Goal: Task Accomplishment & Management: Manage account settings

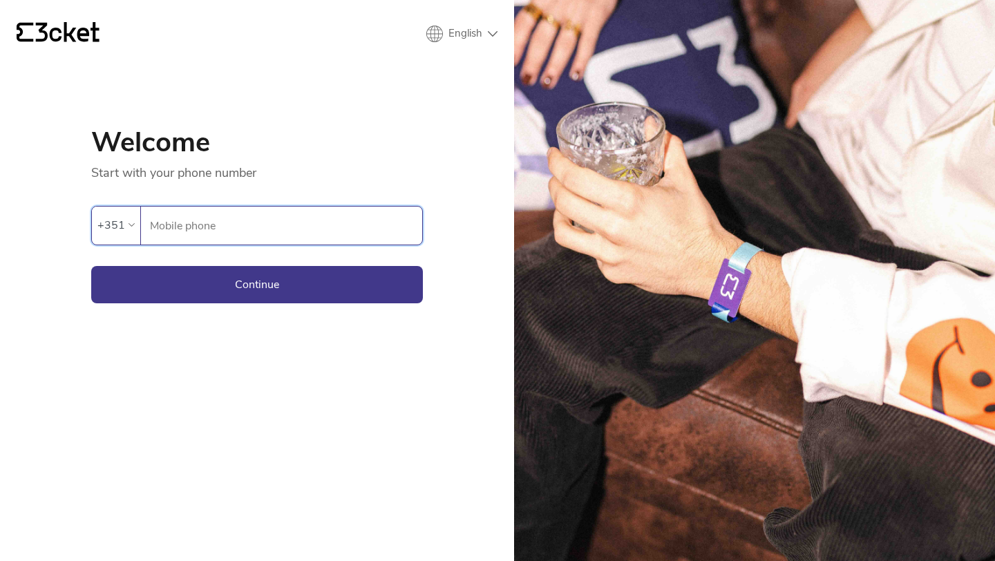
click at [283, 227] on input "Mobile phone" at bounding box center [285, 226] width 273 height 38
type input "964948293"
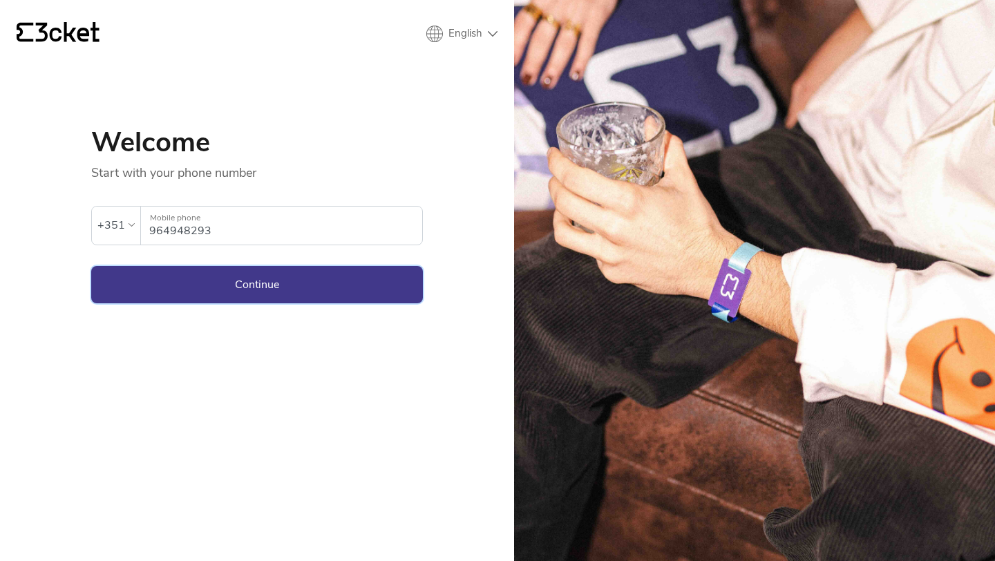
click at [288, 278] on button "Continue" at bounding box center [257, 284] width 332 height 37
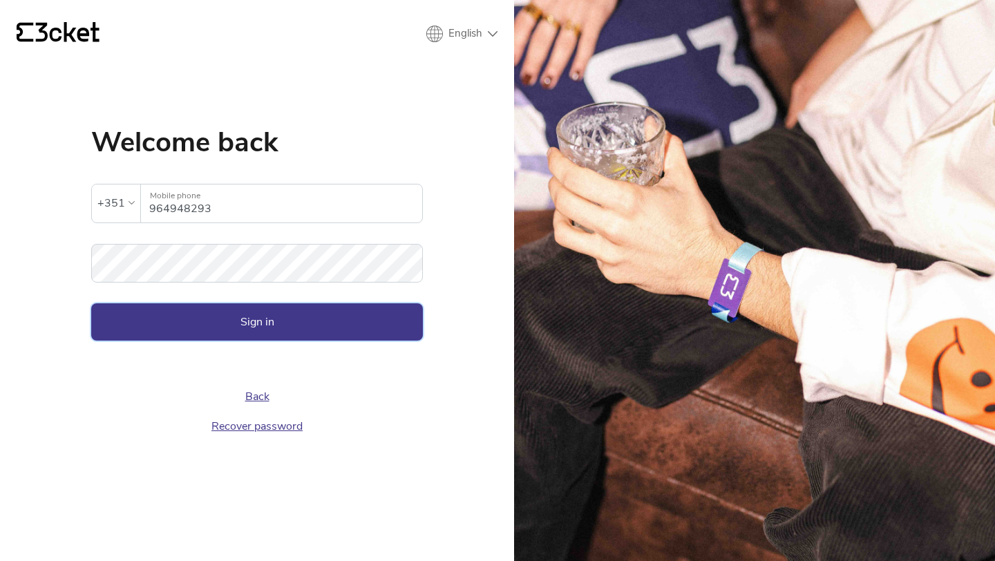
click at [274, 323] on button "Sign in" at bounding box center [257, 321] width 332 height 37
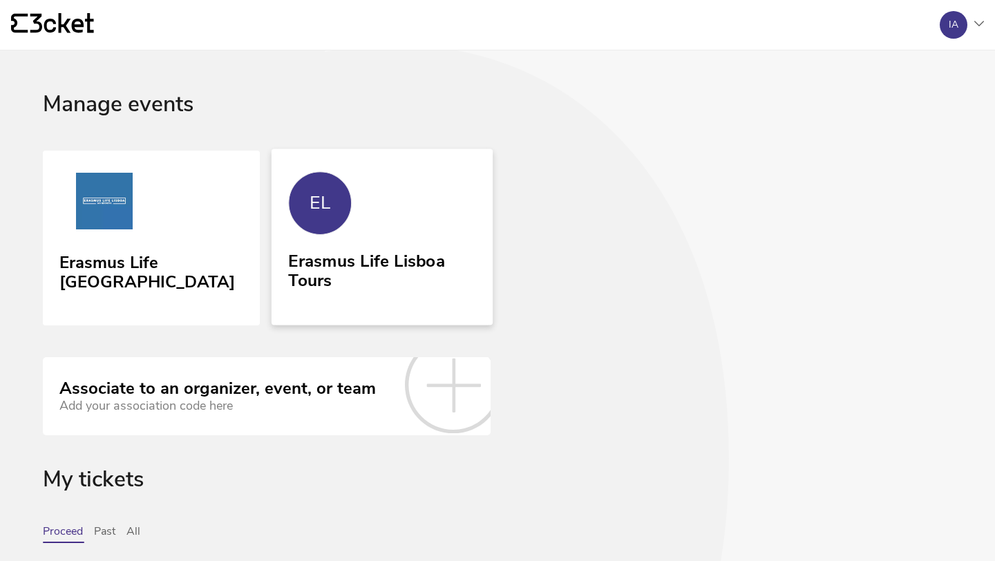
click at [356, 257] on div "Erasmus Life Lisboa Tours" at bounding box center [381, 268] width 187 height 44
